Goal: Find specific page/section: Find specific page/section

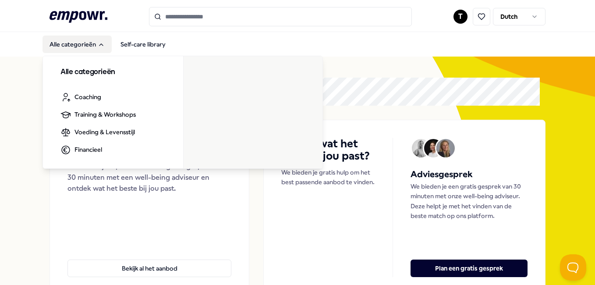
click at [89, 43] on button "Alle categorieën" at bounding box center [77, 45] width 69 height 18
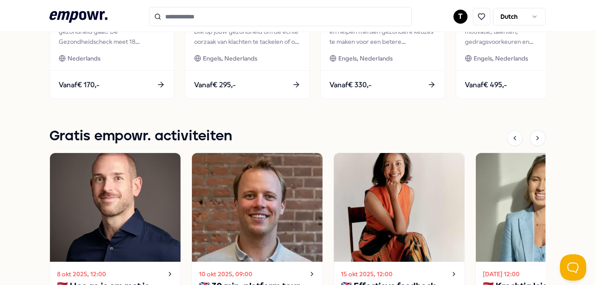
scroll to position [614, 0]
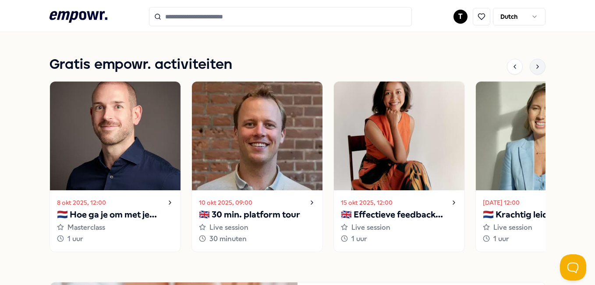
click at [534, 64] on icon at bounding box center [537, 66] width 7 height 7
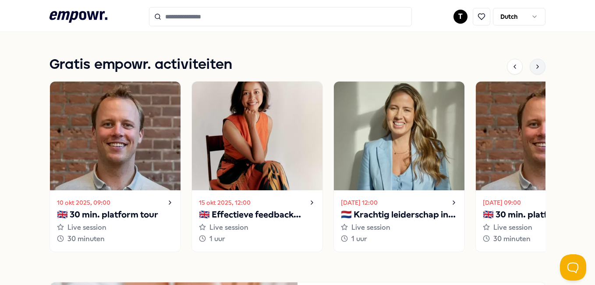
click at [534, 64] on icon at bounding box center [537, 66] width 7 height 7
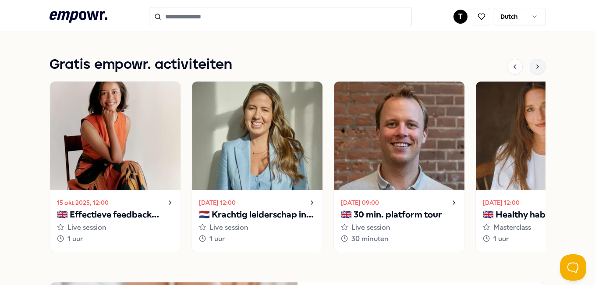
click at [534, 64] on icon at bounding box center [537, 66] width 7 height 7
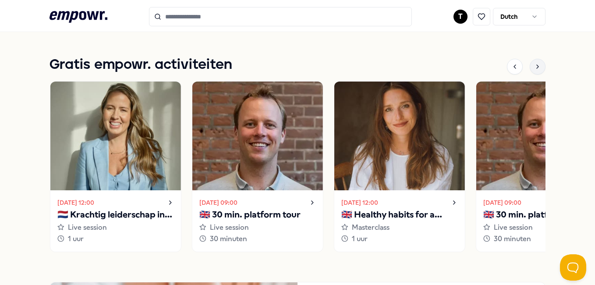
click at [534, 64] on icon at bounding box center [537, 66] width 7 height 7
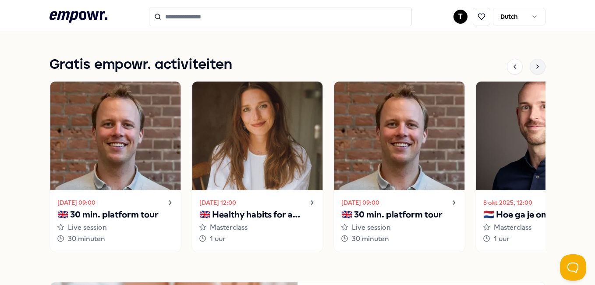
click at [534, 64] on icon at bounding box center [537, 66] width 7 height 7
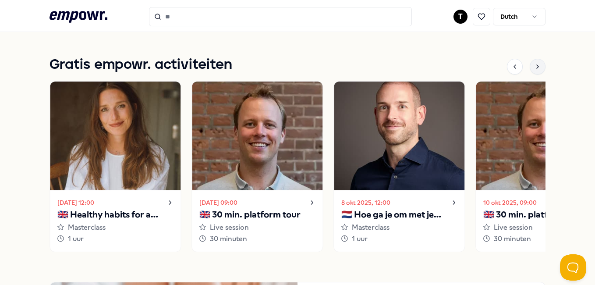
click at [534, 64] on icon at bounding box center [537, 66] width 7 height 7
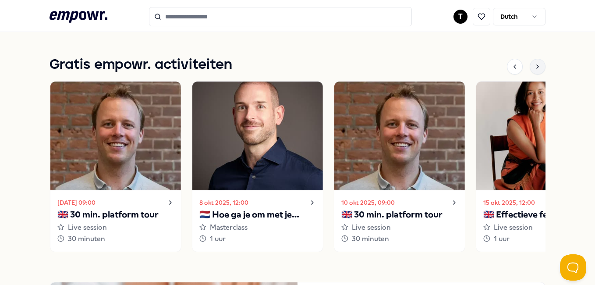
click at [534, 64] on icon at bounding box center [537, 66] width 7 height 7
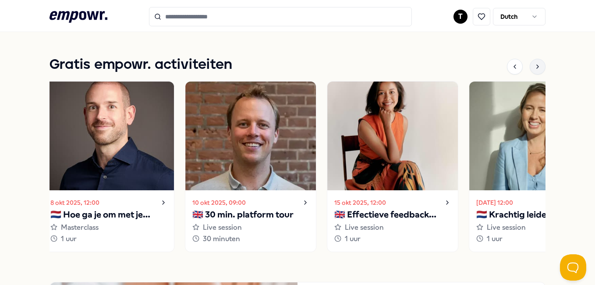
click at [534, 64] on icon at bounding box center [537, 66] width 7 height 7
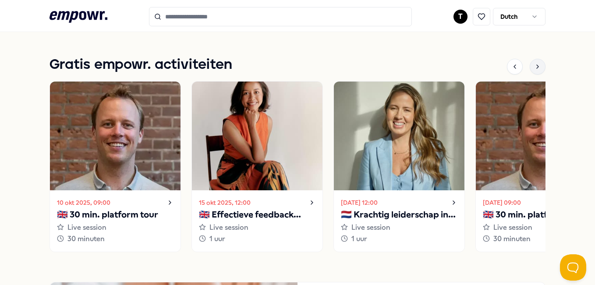
click at [534, 64] on icon at bounding box center [537, 66] width 7 height 7
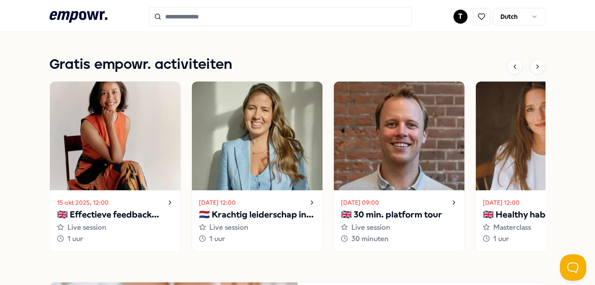
click at [242, 157] on img at bounding box center [257, 136] width 131 height 109
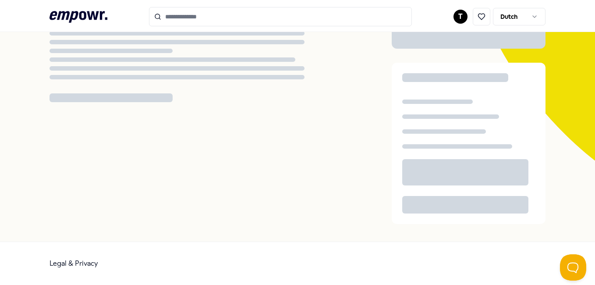
scroll to position [57, 0]
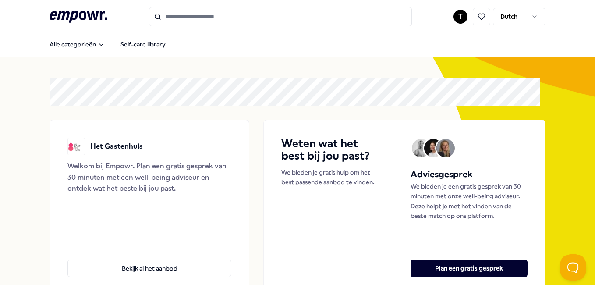
click at [451, 19] on html ".empowr-logo_svg__cls-1{fill:#03032f} T Dutch Alle categorieën Self-care librar…" at bounding box center [297, 142] width 595 height 285
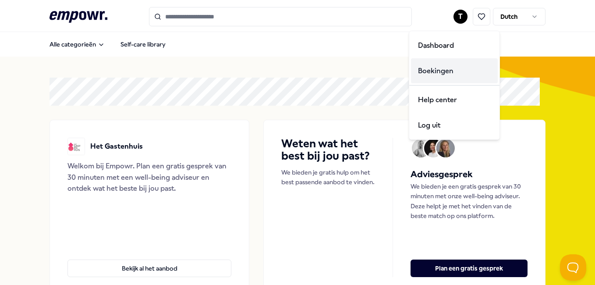
click at [436, 74] on div "Boekingen" at bounding box center [454, 70] width 87 height 25
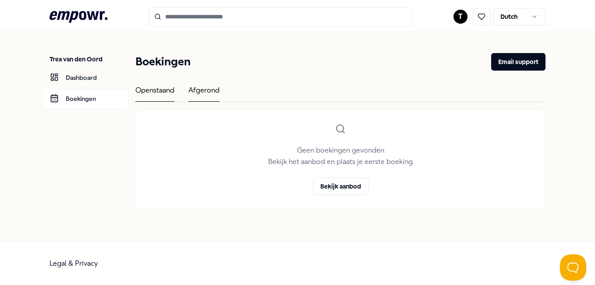
click at [209, 97] on div "Afgerond" at bounding box center [203, 93] width 31 height 17
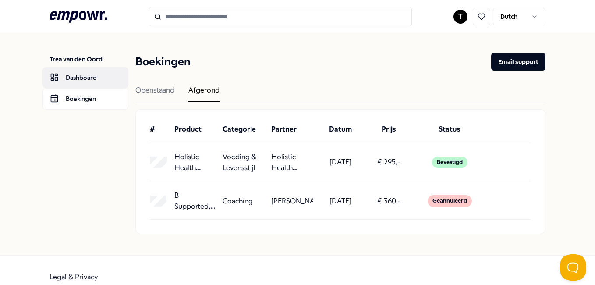
click at [90, 78] on link "Dashboard" at bounding box center [86, 77] width 86 height 21
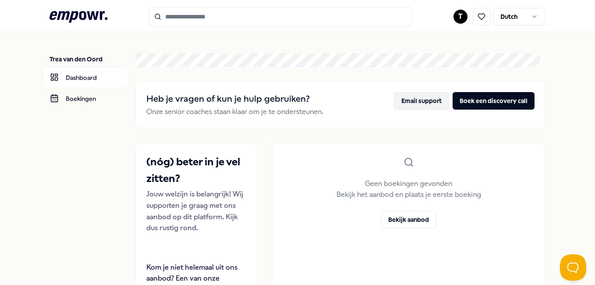
click at [414, 102] on button "Email support" at bounding box center [421, 101] width 55 height 18
click at [71, 102] on link "Boekingen" at bounding box center [86, 98] width 86 height 21
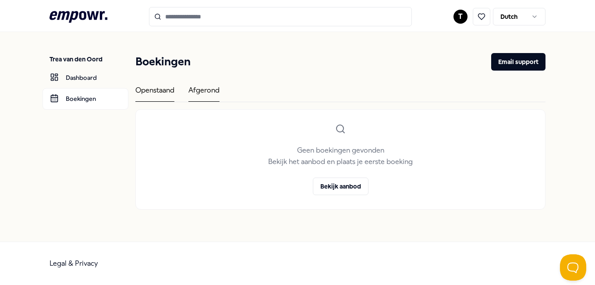
click at [213, 88] on div "Afgerond" at bounding box center [203, 93] width 31 height 17
